Goal: Task Accomplishment & Management: Use online tool/utility

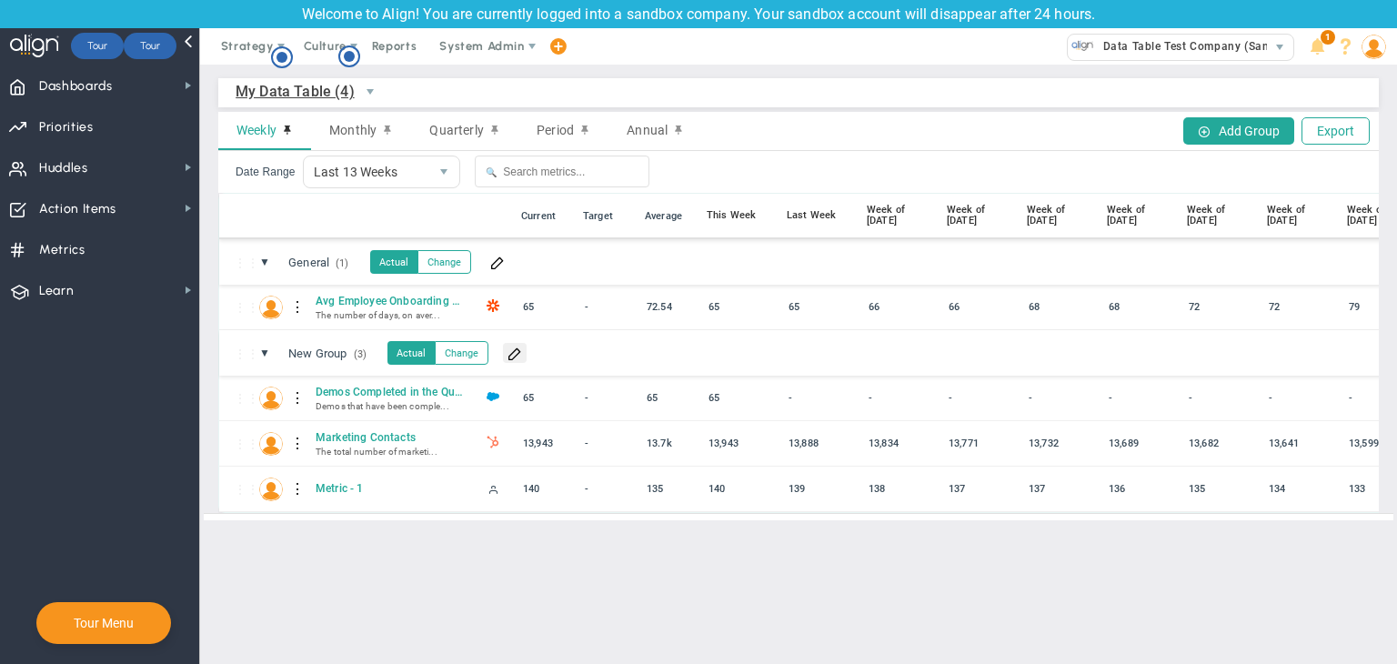
click at [519, 360] on button at bounding box center [515, 353] width 24 height 20
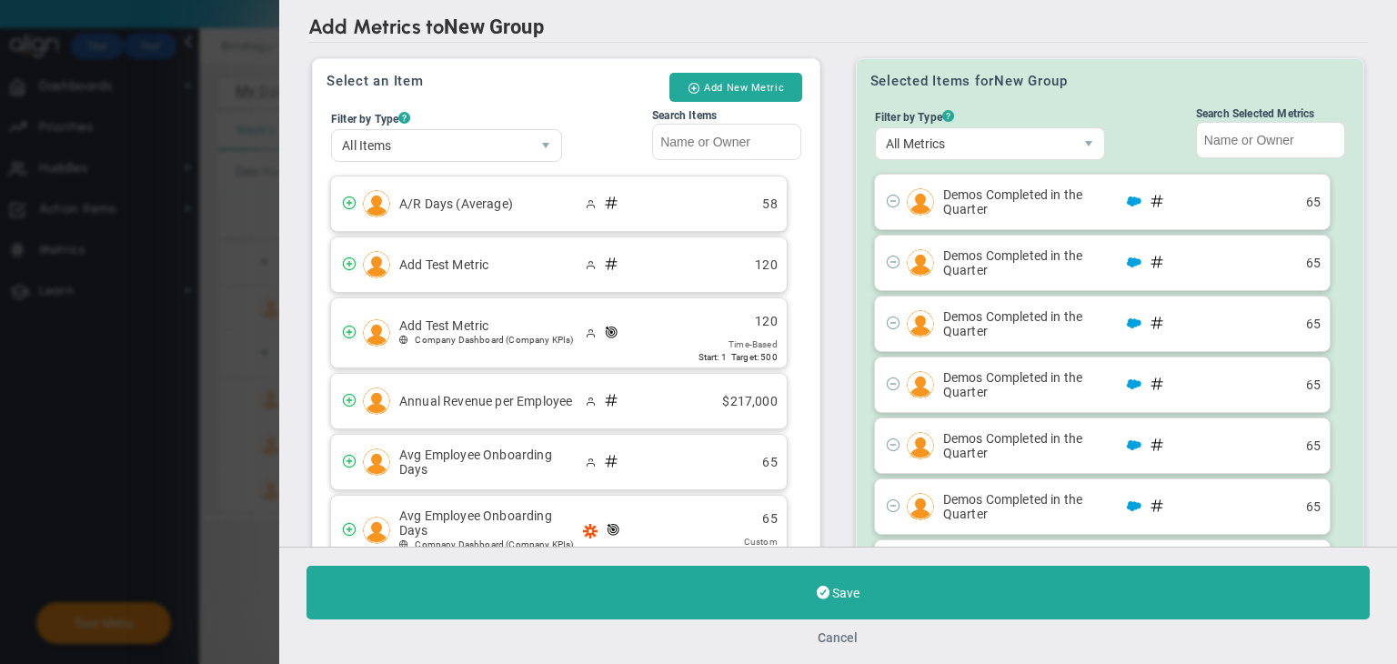
click at [831, 637] on button "Cancel" at bounding box center [839, 637] width 40 height 15
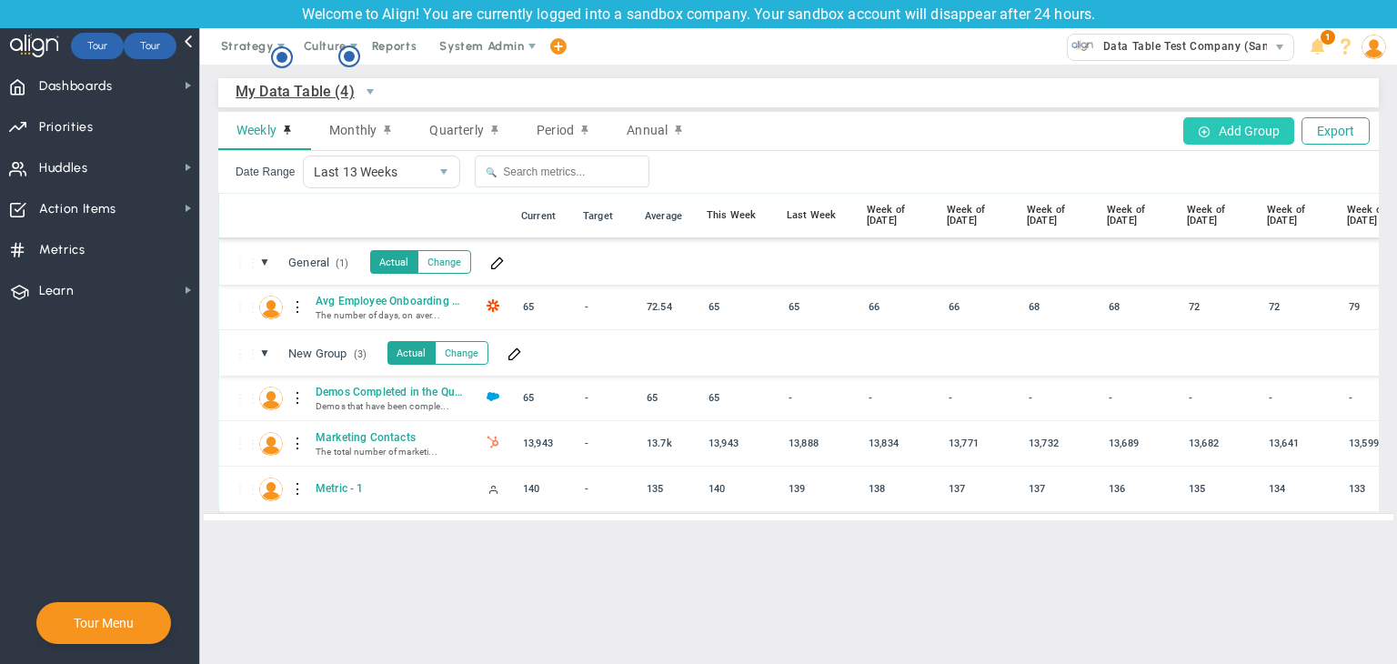
click at [1234, 131] on button "Add Group" at bounding box center [1239, 130] width 111 height 27
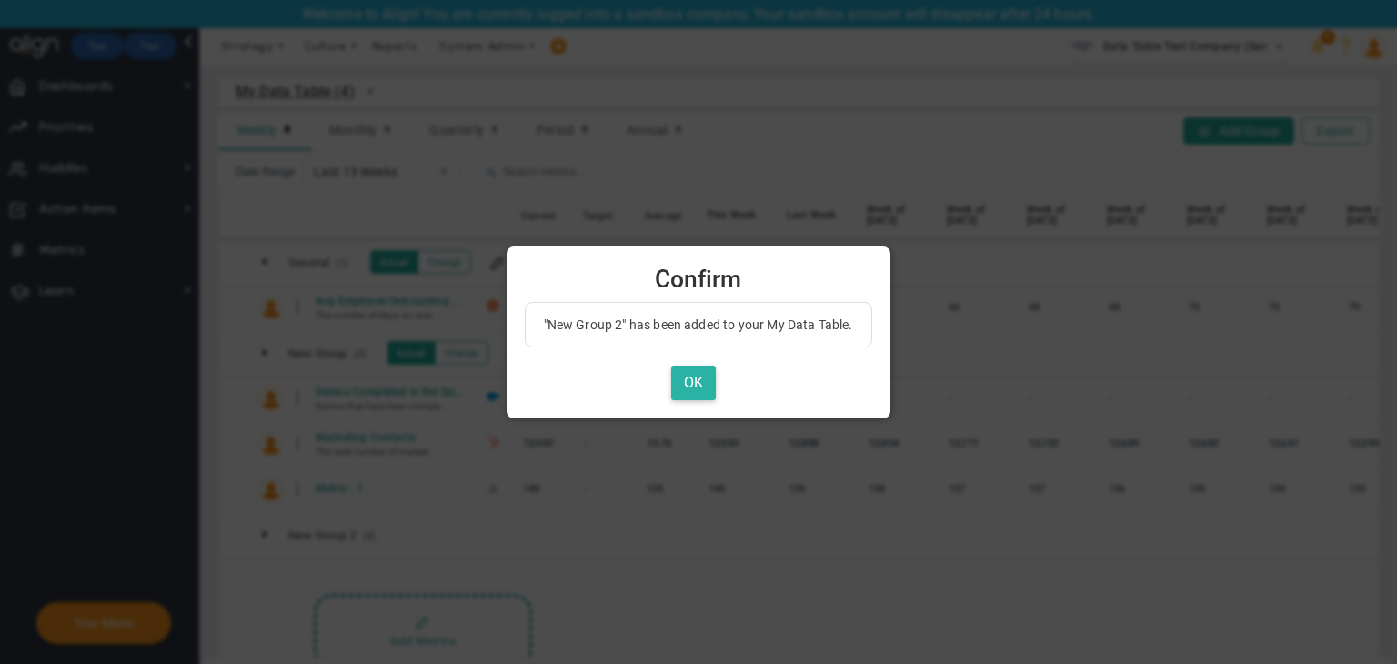
click at [681, 378] on button "OK" at bounding box center [693, 383] width 45 height 35
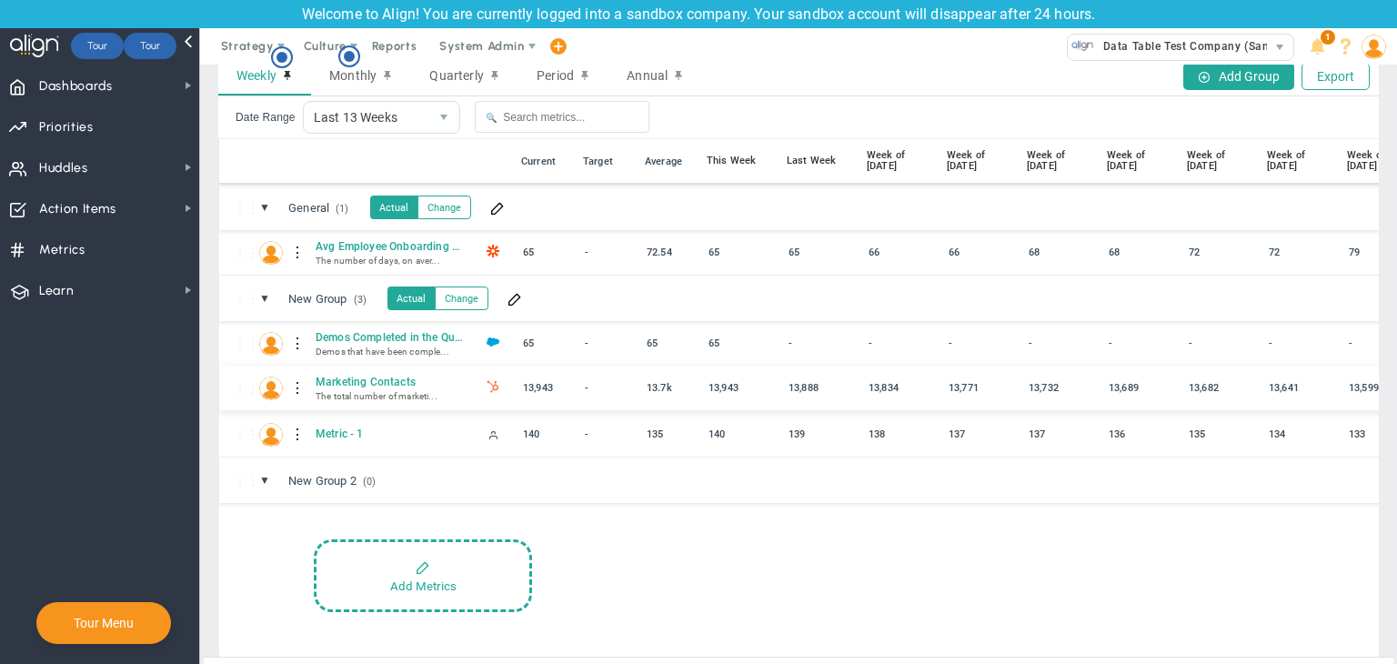
scroll to position [84, 0]
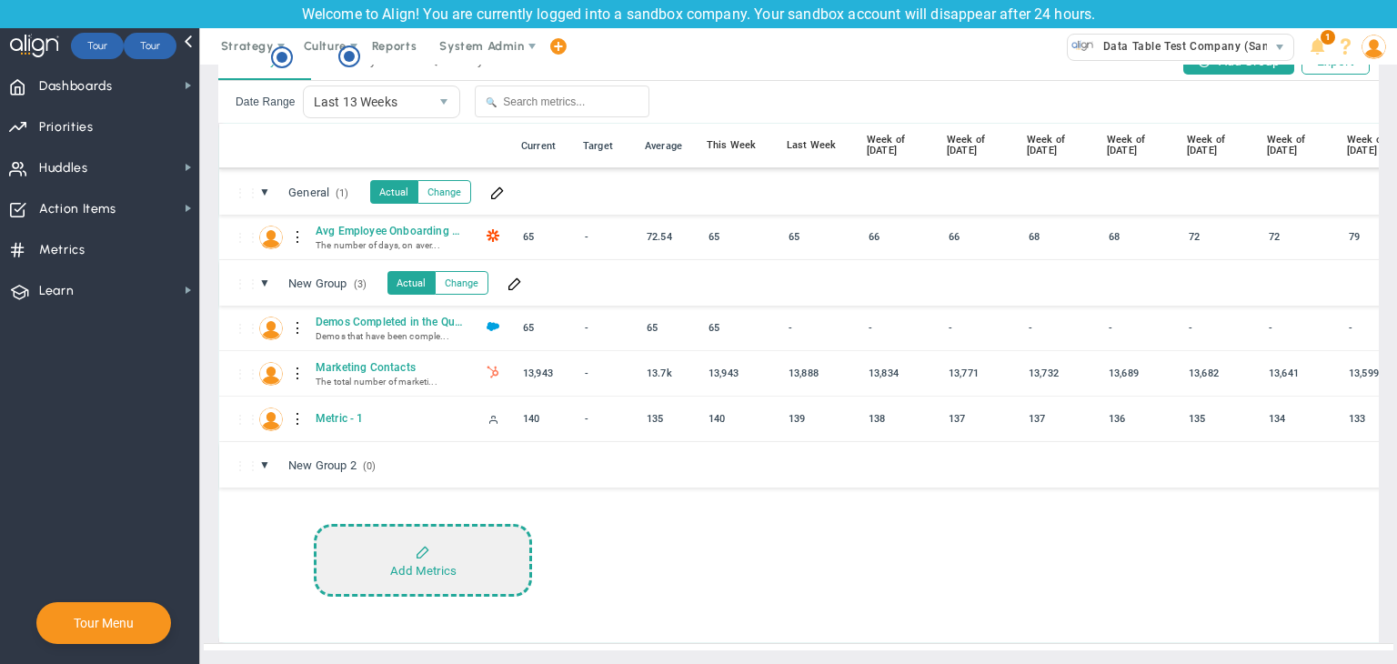
click at [394, 543] on button "Add Metrics" at bounding box center [423, 560] width 218 height 73
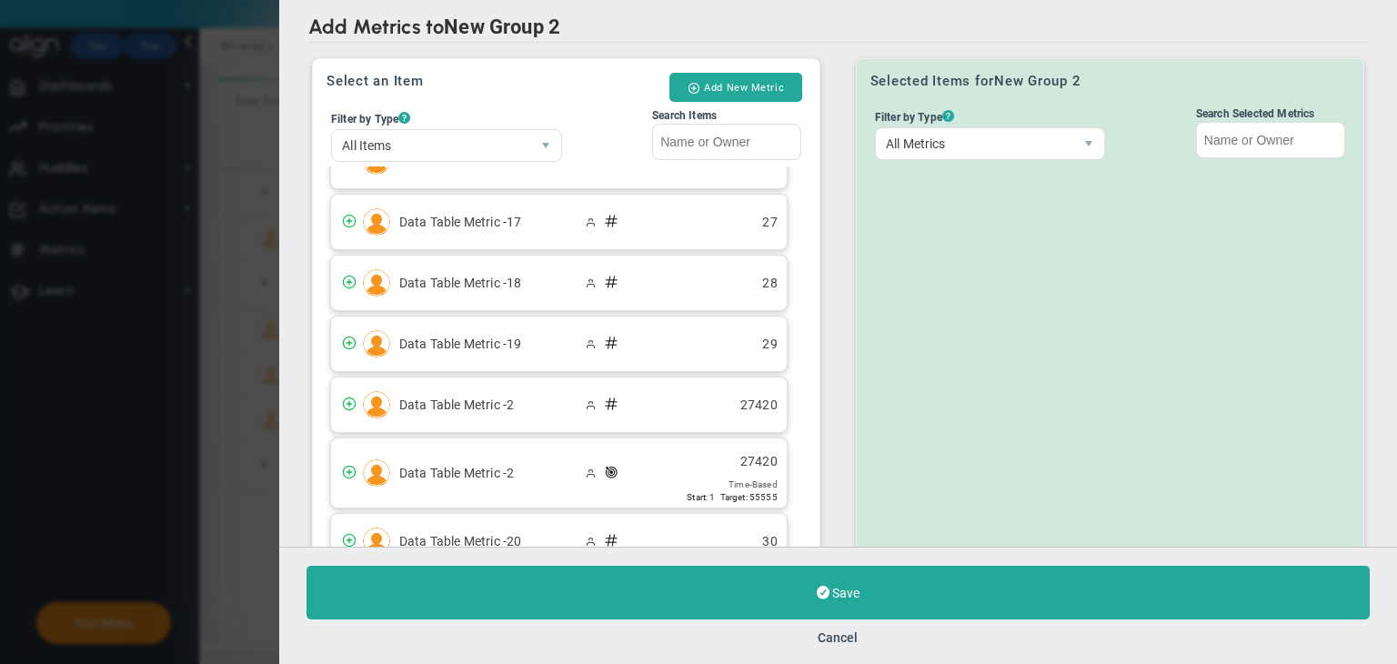
scroll to position [1456, 0]
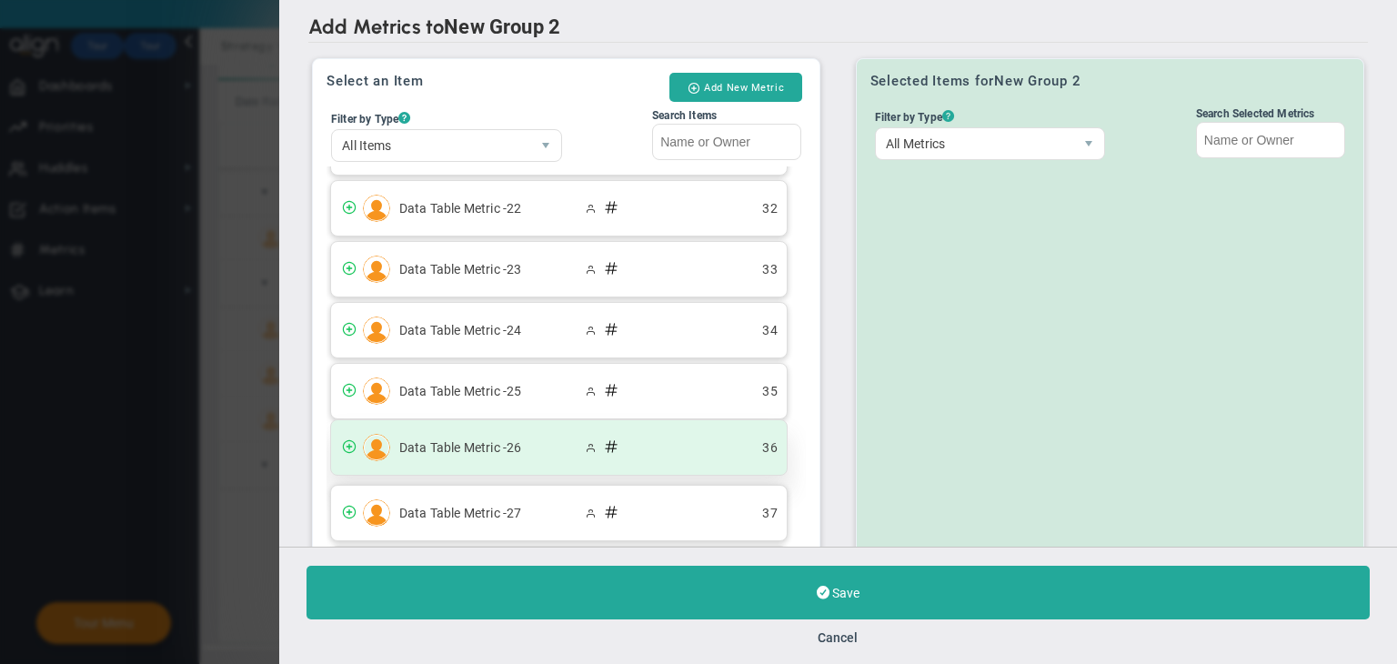
click at [457, 440] on span "Data Table Metric -26" at bounding box center [490, 447] width 182 height 15
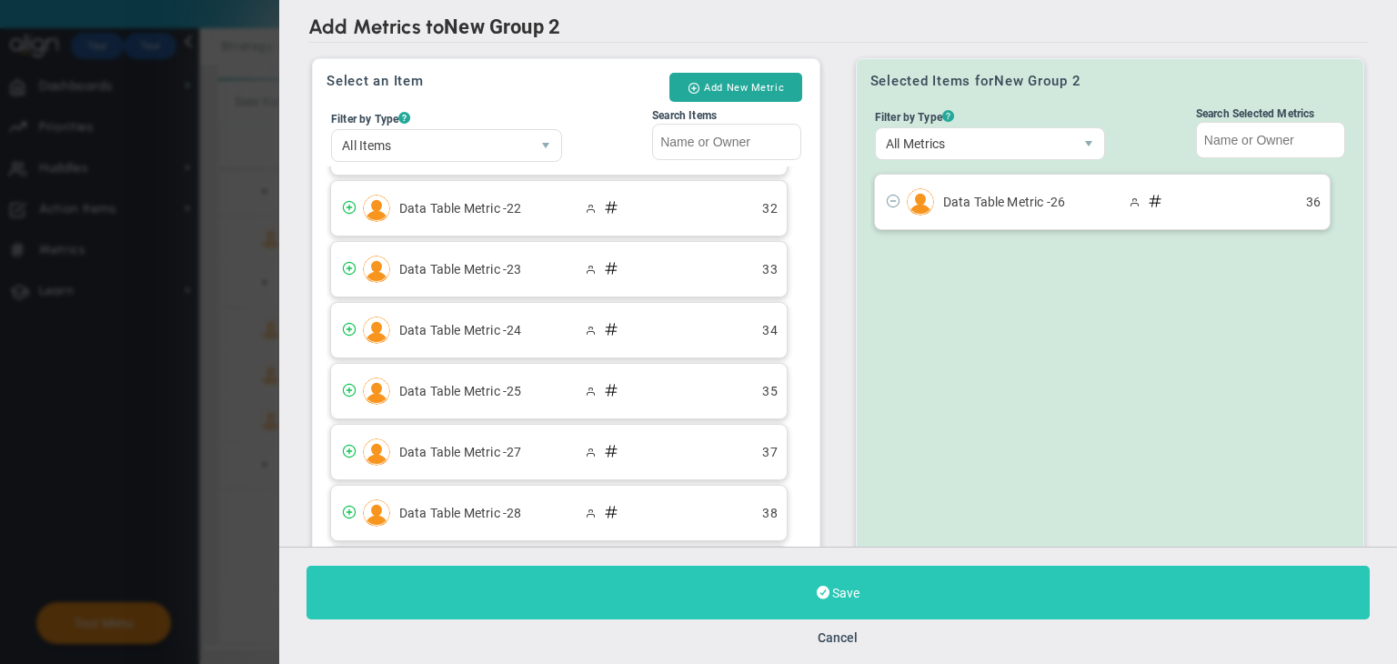
click at [1015, 610] on button "Save" at bounding box center [838, 593] width 1063 height 54
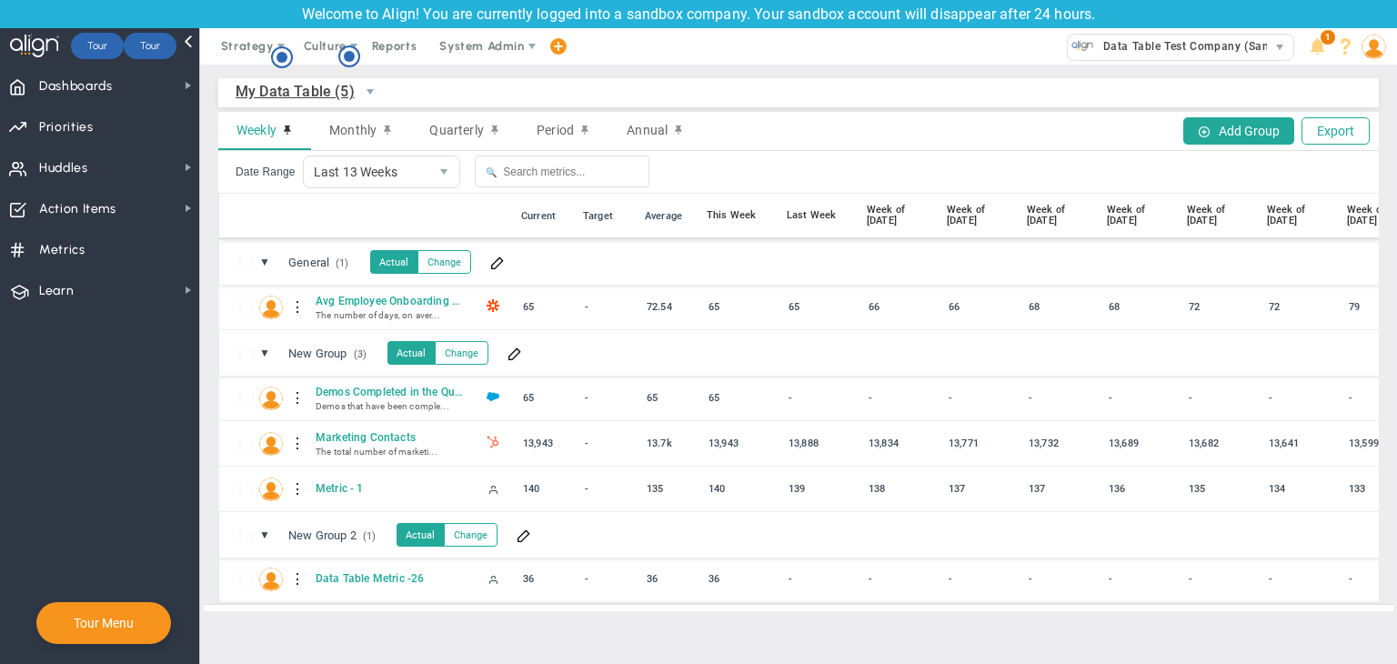
click at [297, 577] on div at bounding box center [298, 579] width 13 height 29
click at [530, 535] on span at bounding box center [524, 535] width 15 height 15
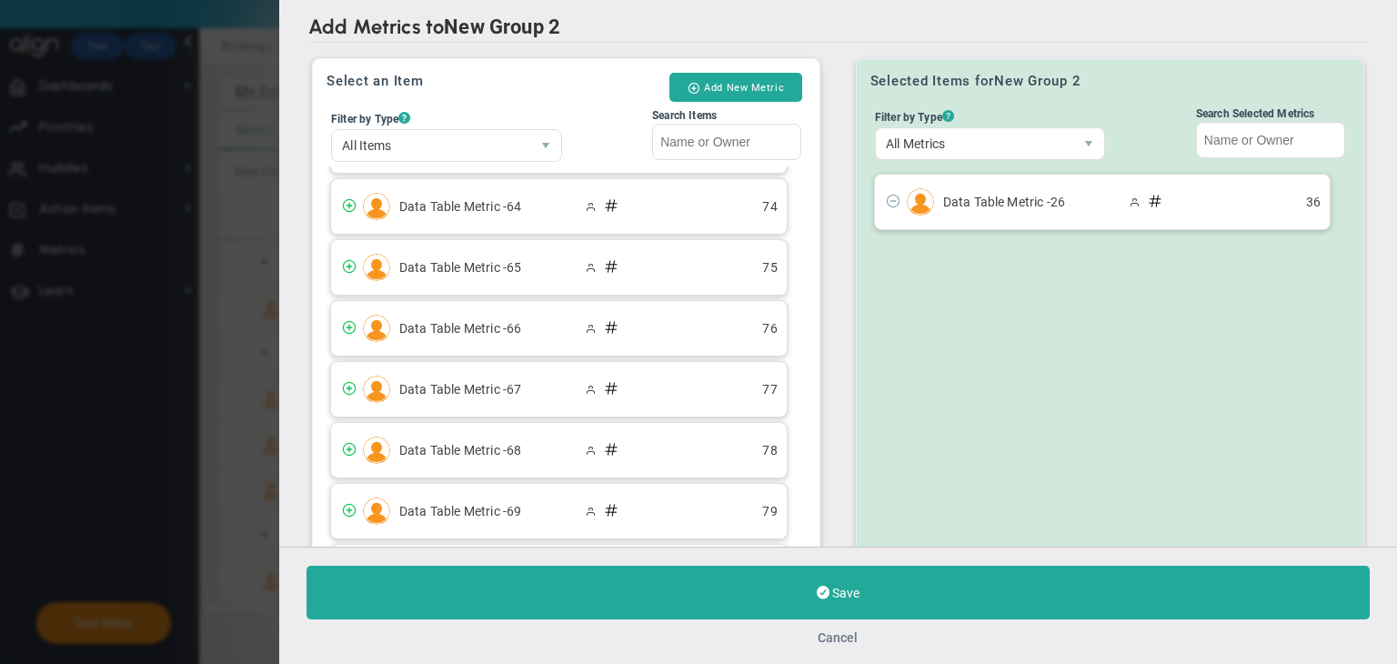
click at [836, 636] on button "Cancel" at bounding box center [839, 637] width 40 height 15
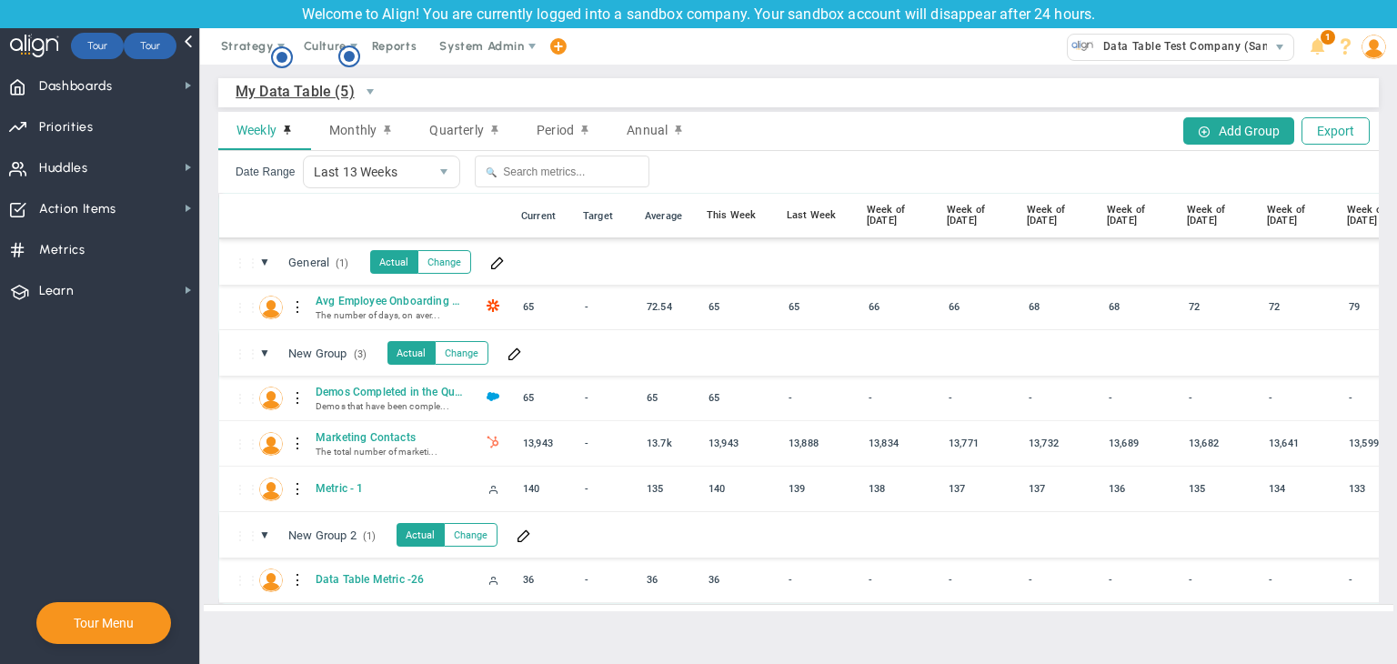
click at [1372, 51] on img at bounding box center [1374, 47] width 25 height 25
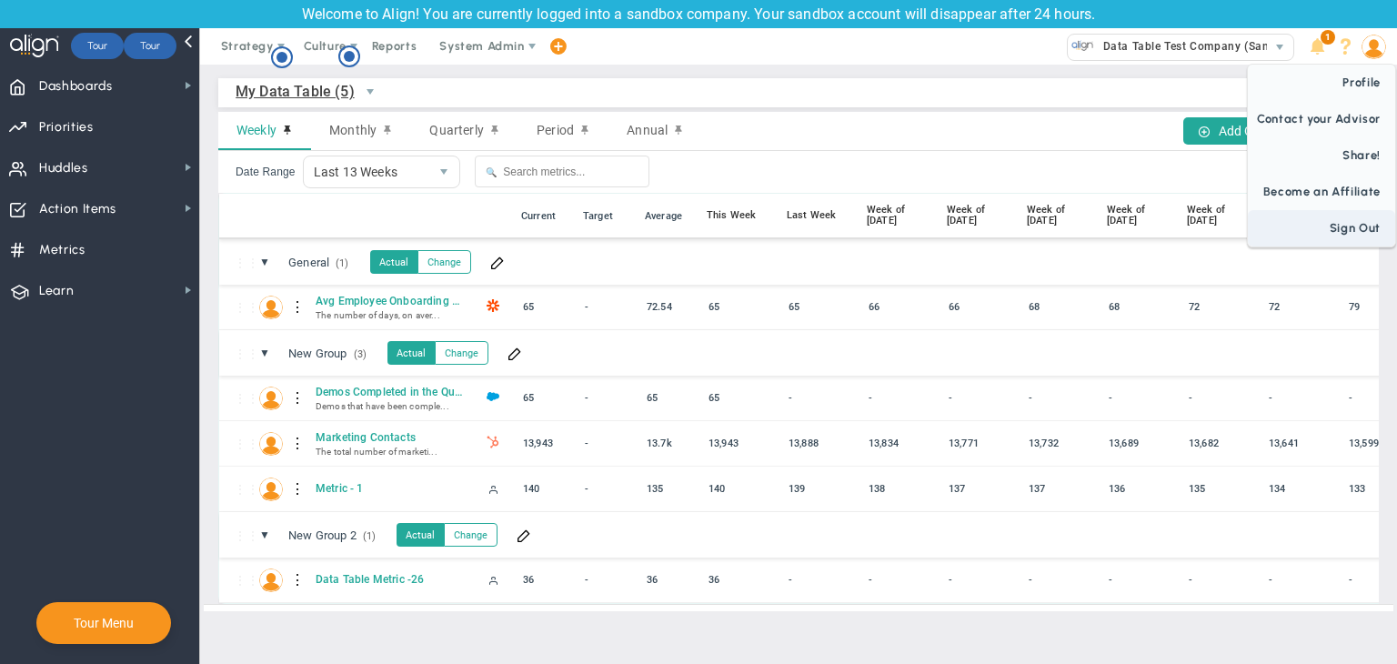
click at [1335, 224] on span "Sign Out" at bounding box center [1321, 228] width 147 height 36
